Goal: Task Accomplishment & Management: Use online tool/utility

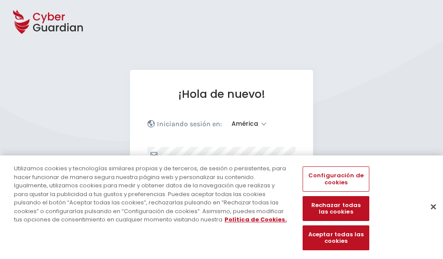
select select "América"
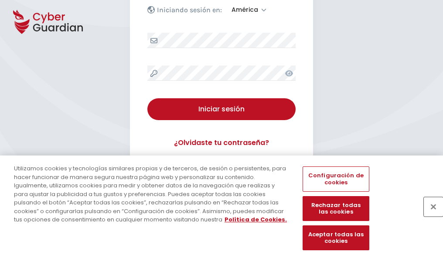
click at [429, 215] on button "Cerrar" at bounding box center [433, 206] width 19 height 19
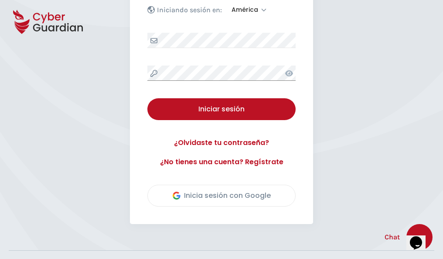
scroll to position [198, 0]
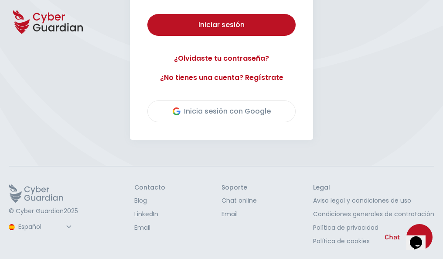
click at [147, 14] on button "Iniciar sesión" at bounding box center [221, 25] width 148 height 22
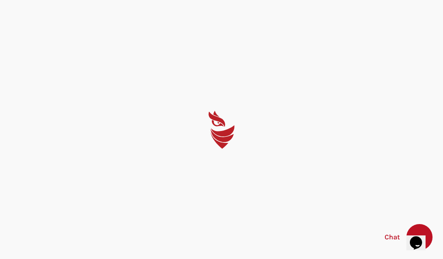
scroll to position [0, 0]
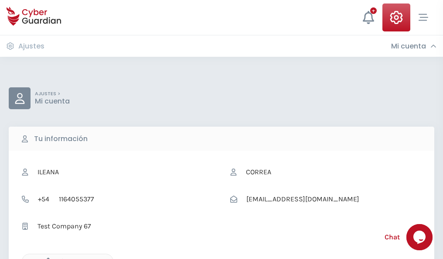
click at [46, 258] on icon "button" at bounding box center [45, 260] width 7 height 7
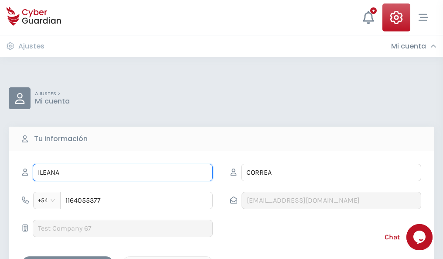
click at [123, 172] on input "ILEANA" at bounding box center [123, 171] width 180 height 17
type input "I"
type input "Eliseo"
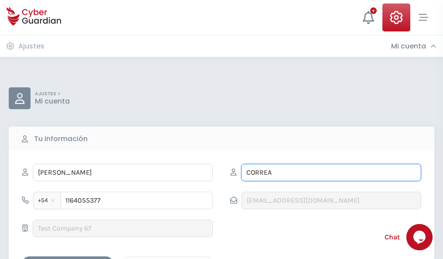
click at [331, 172] on input "CORREA" at bounding box center [331, 171] width 180 height 17
type input "C"
type input "Varela"
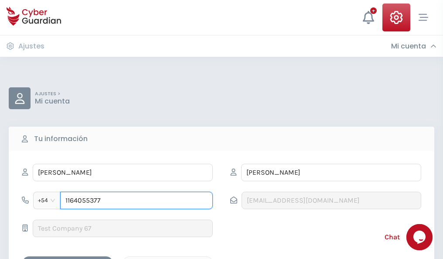
click at [136, 200] on input "1164055377" at bounding box center [136, 199] width 153 height 17
type input "1"
type input "4943841636"
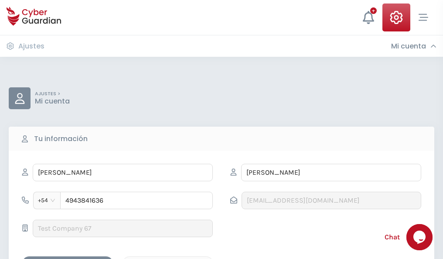
click at [168, 258] on div "Cancelar" at bounding box center [168, 263] width 78 height 11
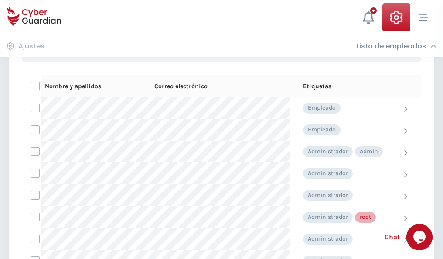
scroll to position [439, 0]
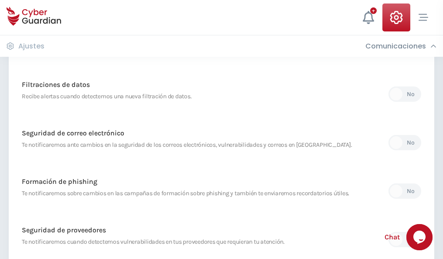
scroll to position [459, 0]
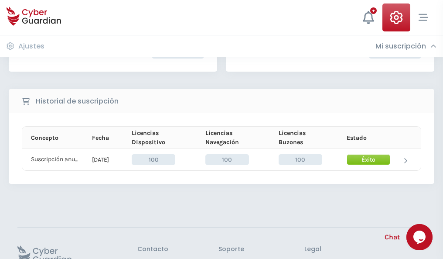
scroll to position [221, 0]
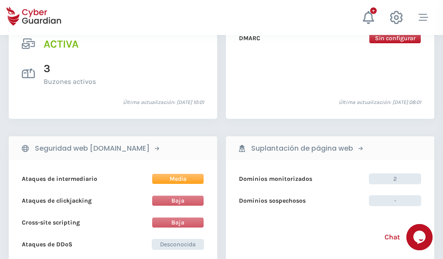
scroll to position [886, 0]
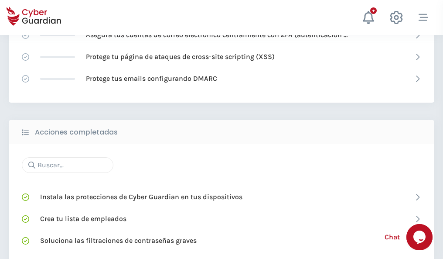
scroll to position [581, 0]
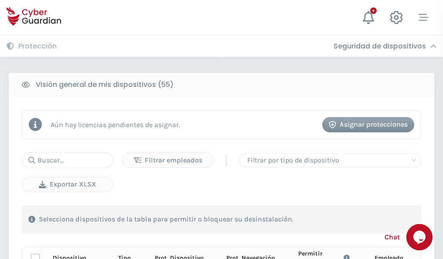
scroll to position [770, 0]
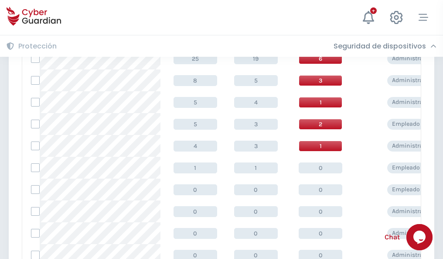
scroll to position [439, 0]
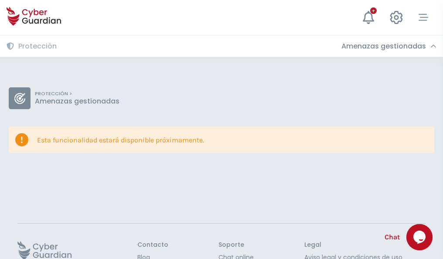
scroll to position [57, 0]
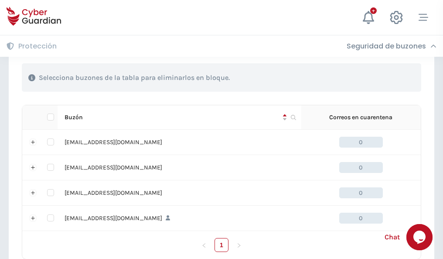
scroll to position [429, 0]
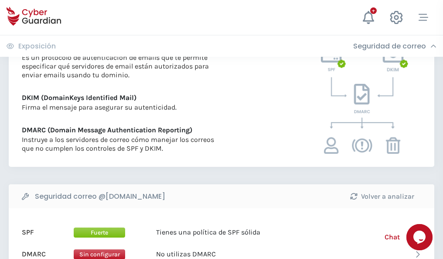
scroll to position [470, 0]
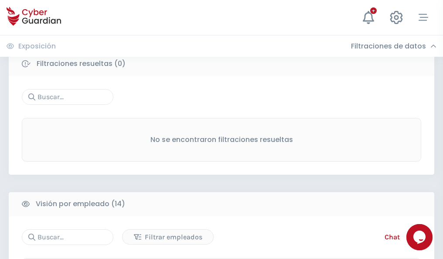
scroll to position [787, 0]
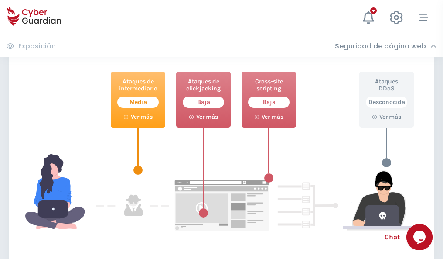
scroll to position [475, 0]
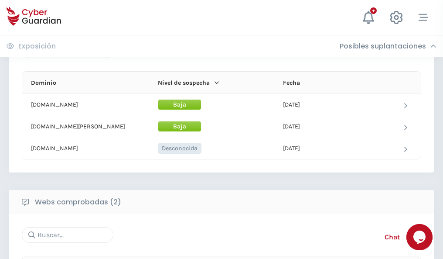
scroll to position [523, 0]
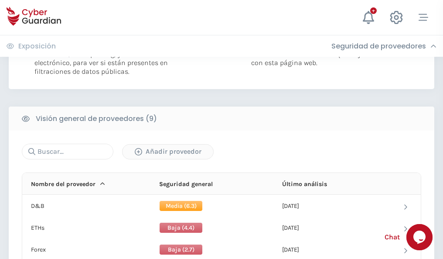
scroll to position [627, 0]
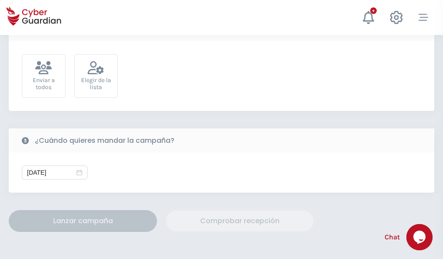
scroll to position [319, 0]
